Goal: Ask a question

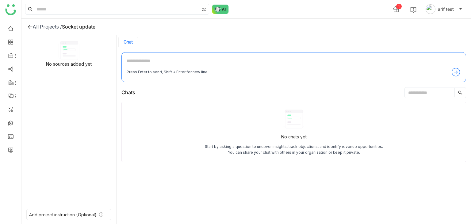
click at [179, 112] on div "No chats yet Start by asking a question to uncover insights, track objections, …" at bounding box center [294, 132] width 345 height 60
click at [266, 149] on div "Start by asking a question to uncover insights, track objections, and identify …" at bounding box center [294, 150] width 179 height 12
click at [152, 68] on div "Press Enter to send, Shift + Enter for new line.." at bounding box center [294, 72] width 335 height 10
click at [154, 60] on textarea at bounding box center [294, 62] width 335 height 10
type textarea "**********"
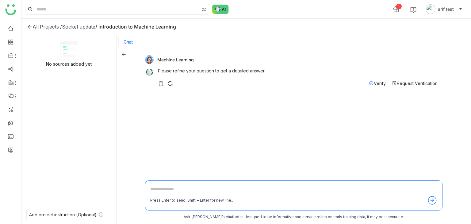
click at [124, 54] on icon at bounding box center [124, 54] width 4 height 3
